Goal: Find contact information: Find contact information

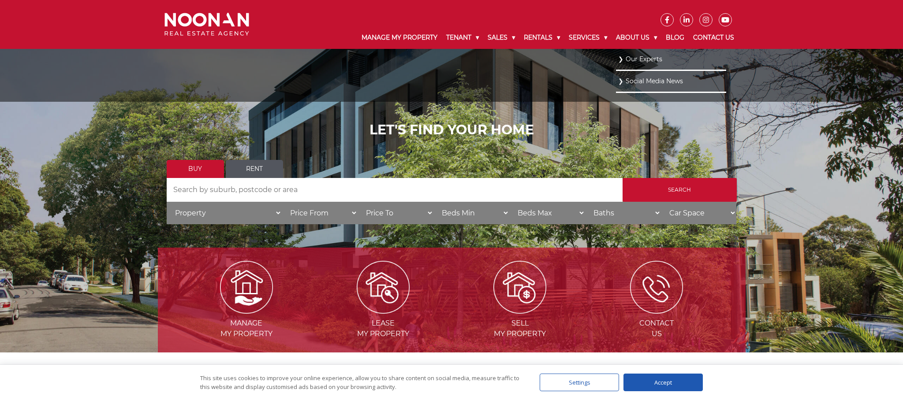
click at [629, 60] on link "Our Experts" at bounding box center [671, 59] width 106 height 12
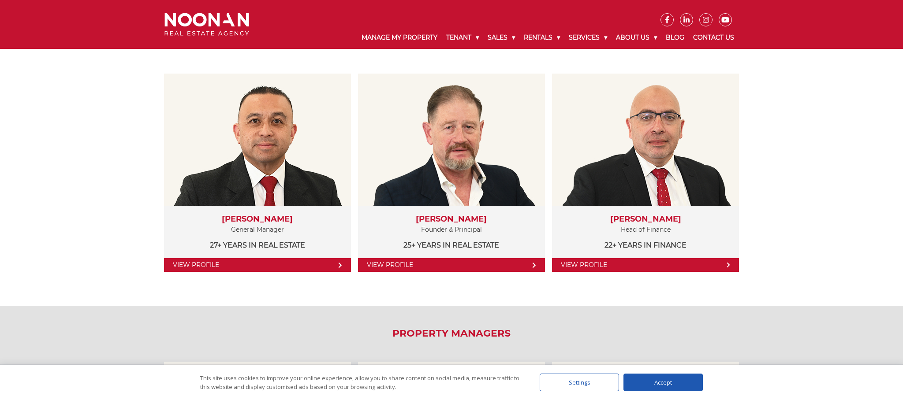
scroll to position [161, 0]
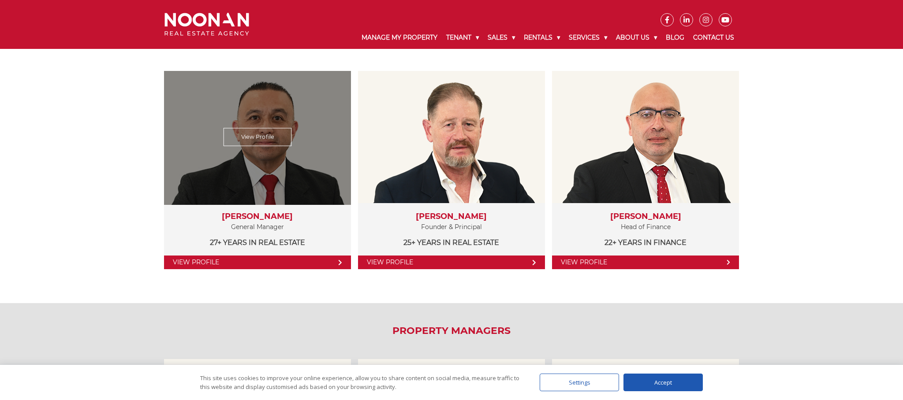
click at [278, 266] on link "View Profile" at bounding box center [257, 263] width 187 height 14
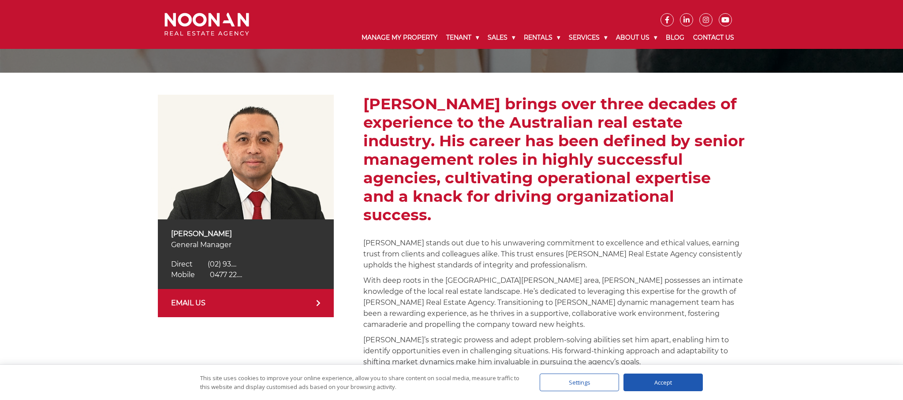
scroll to position [103, 0]
click at [223, 276] on span "0477 22...." at bounding box center [226, 275] width 32 height 8
drag, startPoint x: 253, startPoint y: 275, endPoint x: 207, endPoint y: 279, distance: 46.0
click at [207, 279] on div "Mobile 0477 225 511 Mobile 0477 22...." at bounding box center [246, 275] width 150 height 11
copy span "0477 225 511"
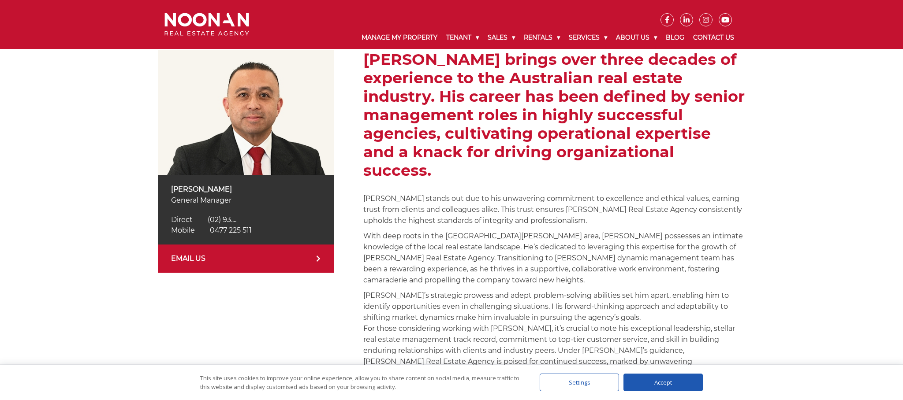
scroll to position [160, 0]
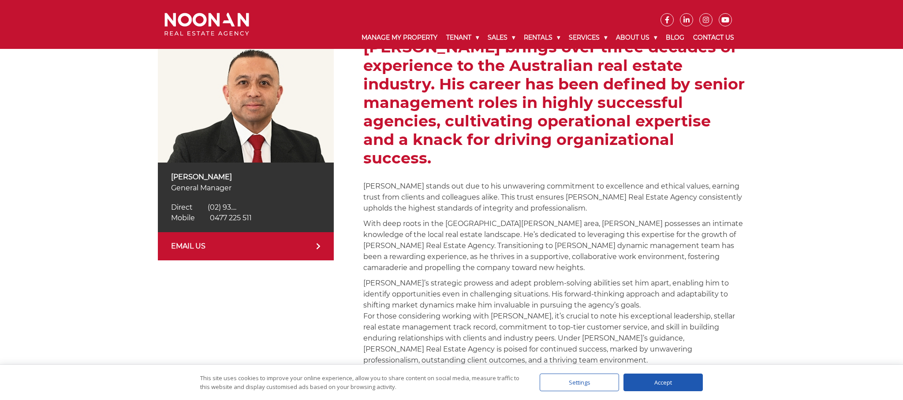
click at [212, 255] on link "EMAIL US" at bounding box center [246, 246] width 176 height 28
